Goal: Navigation & Orientation: Go to known website

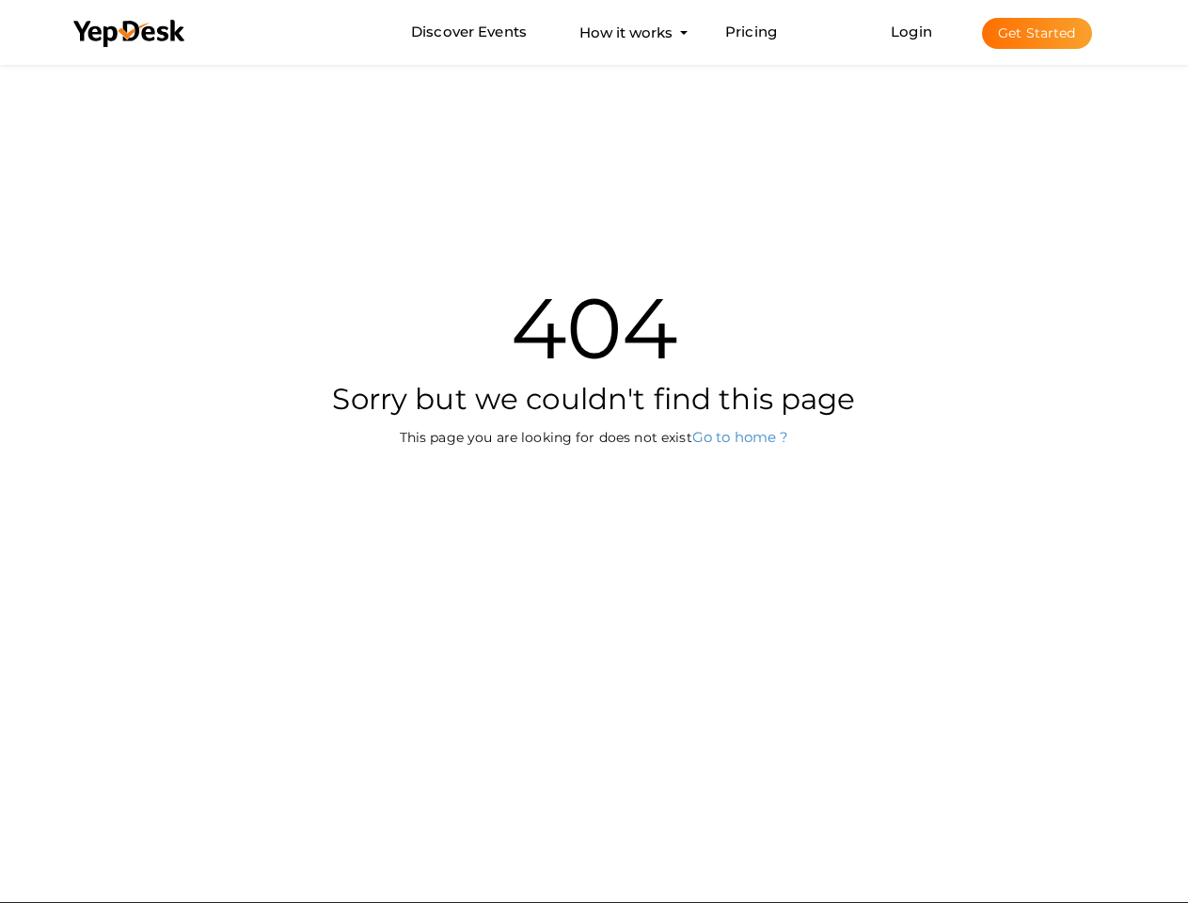
click at [594, 452] on div "404 Sorry but we couldn't find this page This page you are looking for does not…" at bounding box center [594, 343] width 1101 height 567
click at [130, 34] on use at bounding box center [128, 33] width 111 height 27
click at [912, 31] on link "Login" at bounding box center [911, 32] width 41 height 18
click at [1037, 33] on button "Get Started" at bounding box center [1037, 33] width 110 height 31
